Goal: Task Accomplishment & Management: Manage account settings

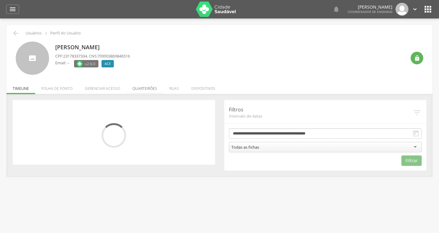
click at [148, 89] on li "Quarteirões" at bounding box center [144, 87] width 37 height 14
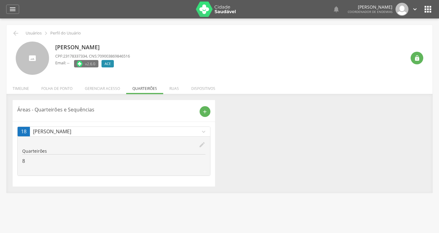
click at [201, 146] on icon "edit" at bounding box center [202, 145] width 7 height 7
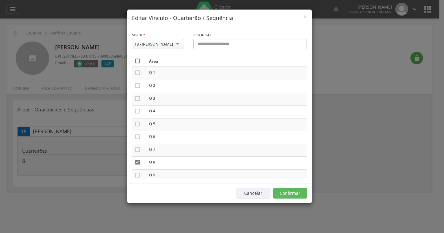
click at [138, 61] on icon "" at bounding box center [137, 61] width 6 height 6
click at [138, 61] on icon "" at bounding box center [137, 61] width 6 height 6
click at [283, 192] on button "Confirmar" at bounding box center [290, 193] width 34 height 10
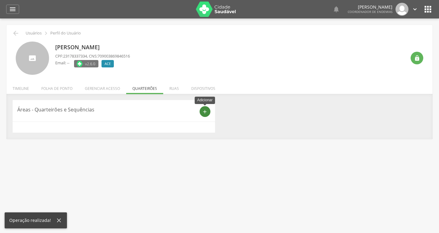
click at [208, 110] on div "add" at bounding box center [205, 111] width 11 height 11
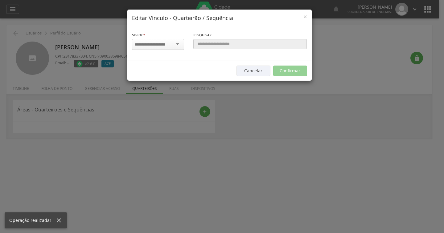
click at [163, 38] on div "Sisloc * 1 - Centro 2 - [GEOGRAPHIC_DATA] 3 - [GEOGRAPHIC_DATA] 4 - [GEOGRAPHIC…" at bounding box center [158, 42] width 52 height 20
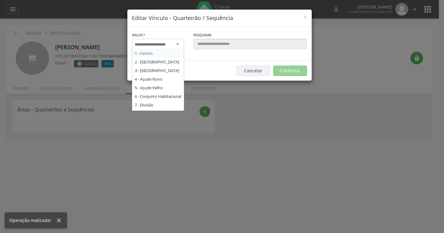
click at [167, 43] on input "select-one" at bounding box center [154, 45] width 39 height 6
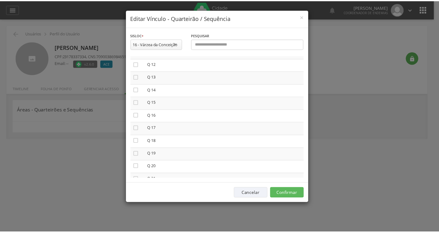
scroll to position [154, 0]
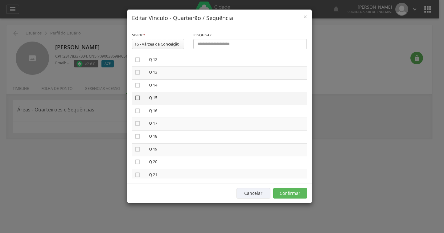
click at [136, 99] on icon "" at bounding box center [137, 98] width 6 height 6
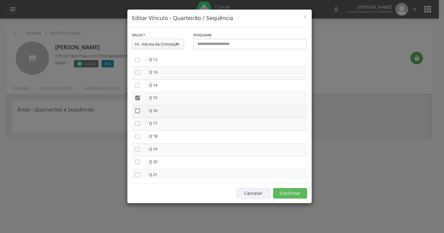
click at [139, 111] on icon "" at bounding box center [137, 111] width 6 height 6
click at [136, 119] on td "" at bounding box center [139, 124] width 14 height 13
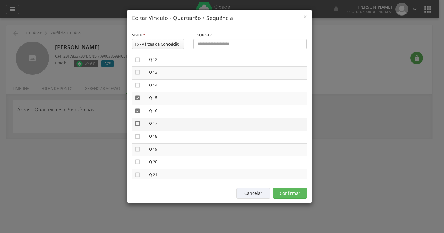
click at [136, 123] on icon "" at bounding box center [137, 124] width 6 height 6
click at [138, 137] on icon "" at bounding box center [137, 137] width 6 height 6
click at [289, 196] on button "Confirmar" at bounding box center [290, 193] width 34 height 10
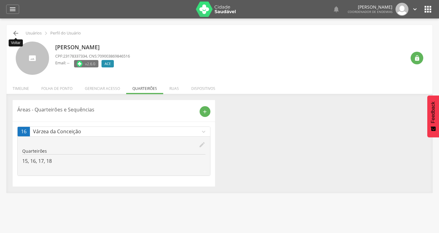
click at [16, 33] on icon "" at bounding box center [15, 33] width 7 height 7
